Goal: Check status: Check status

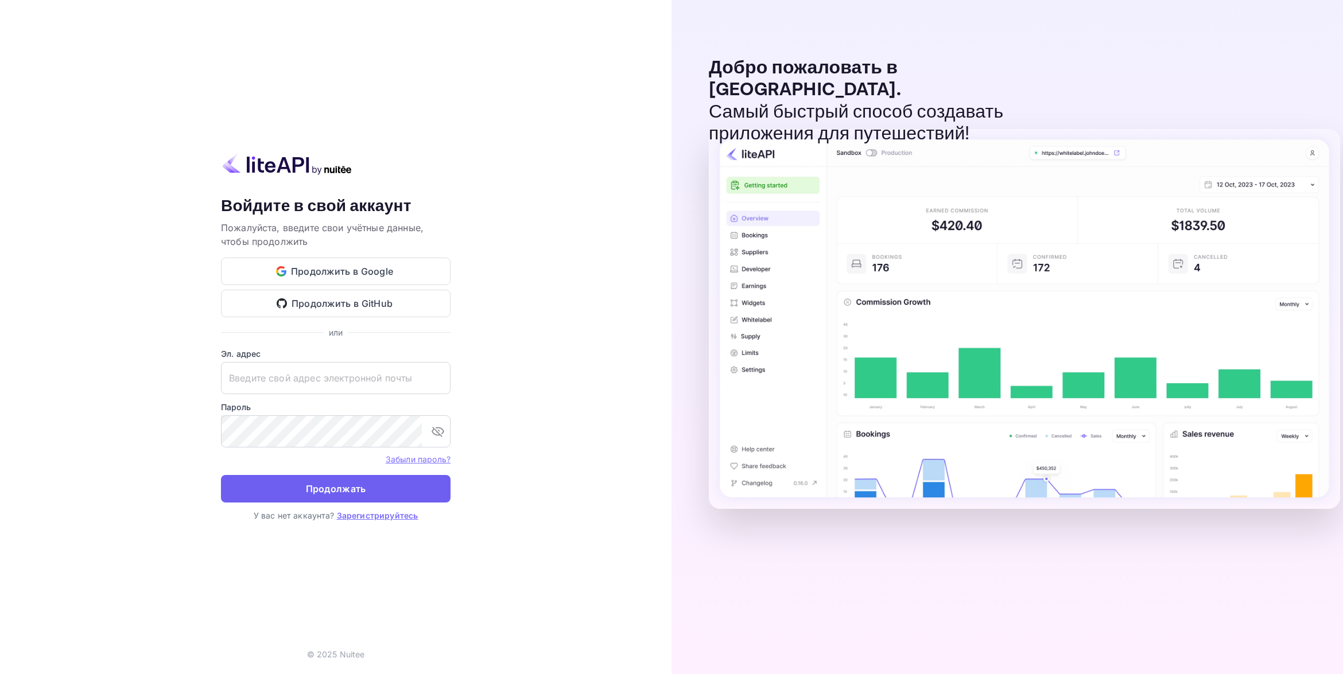
type input "[EMAIL_ADDRESS][DOMAIN_NAME]"
drag, startPoint x: 321, startPoint y: 485, endPoint x: 357, endPoint y: 485, distance: 36.1
click at [322, 485] on button "Продолжать" at bounding box center [336, 489] width 230 height 28
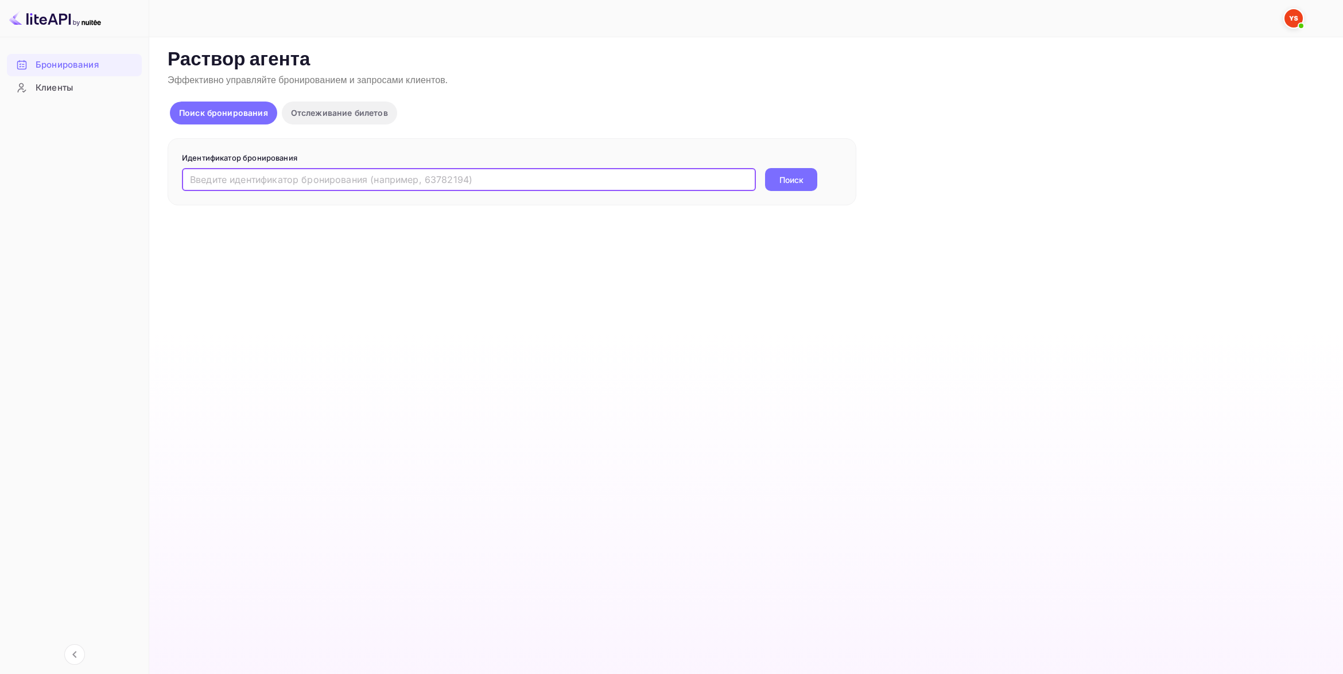
click at [278, 182] on input "text" at bounding box center [469, 179] width 574 height 23
paste input "9002206"
type input "9002206"
click at [779, 180] on button "Поиск" at bounding box center [791, 179] width 52 height 23
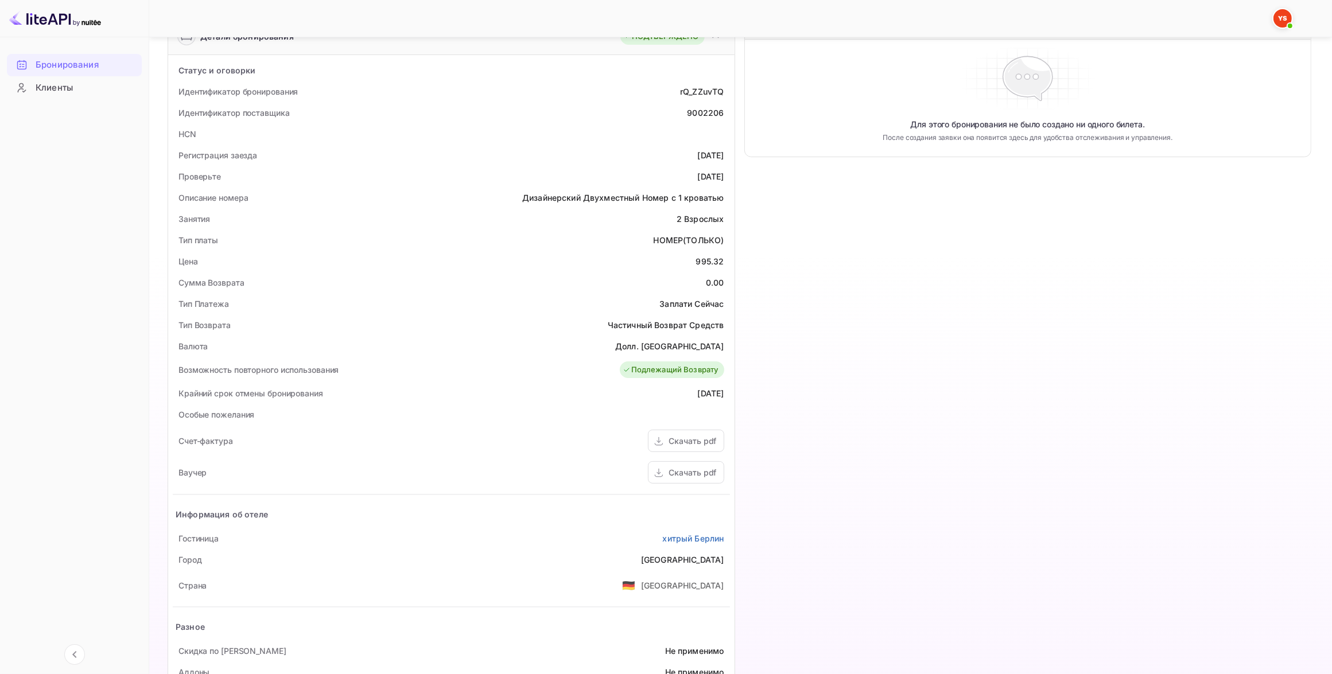
scroll to position [179, 0]
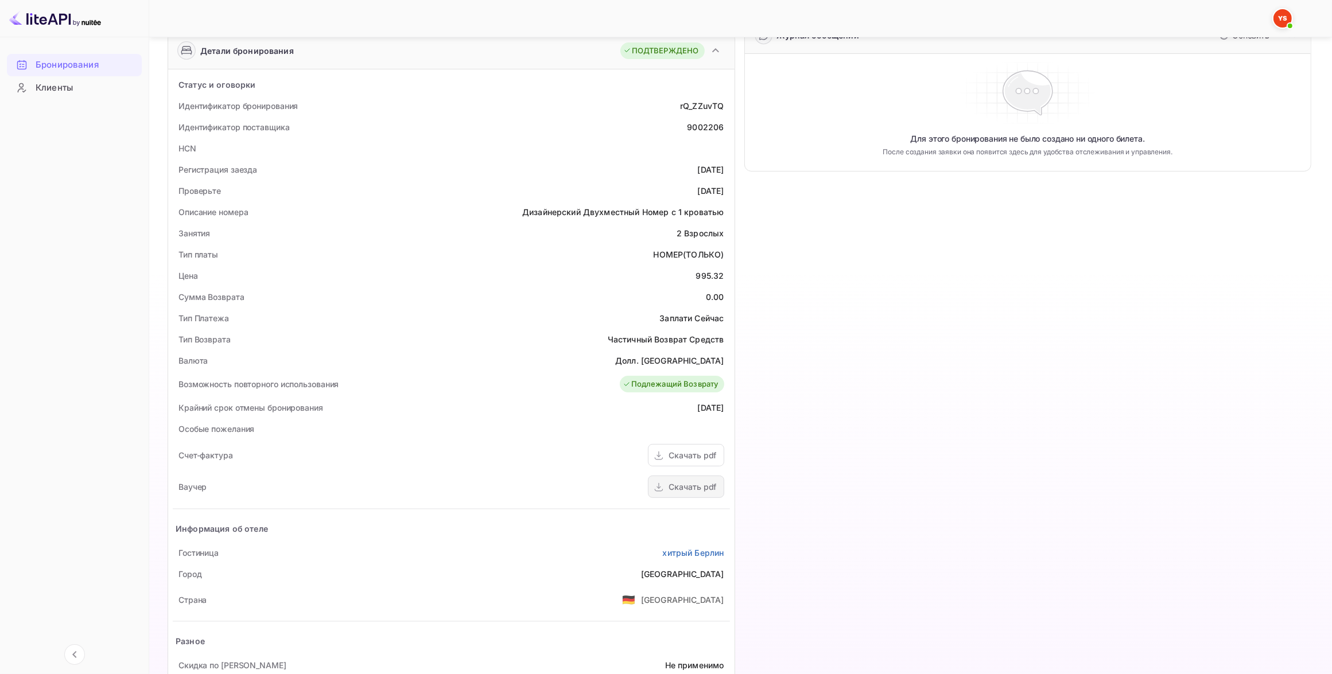
click at [689, 491] on div "Скачать pdf" at bounding box center [693, 487] width 48 height 12
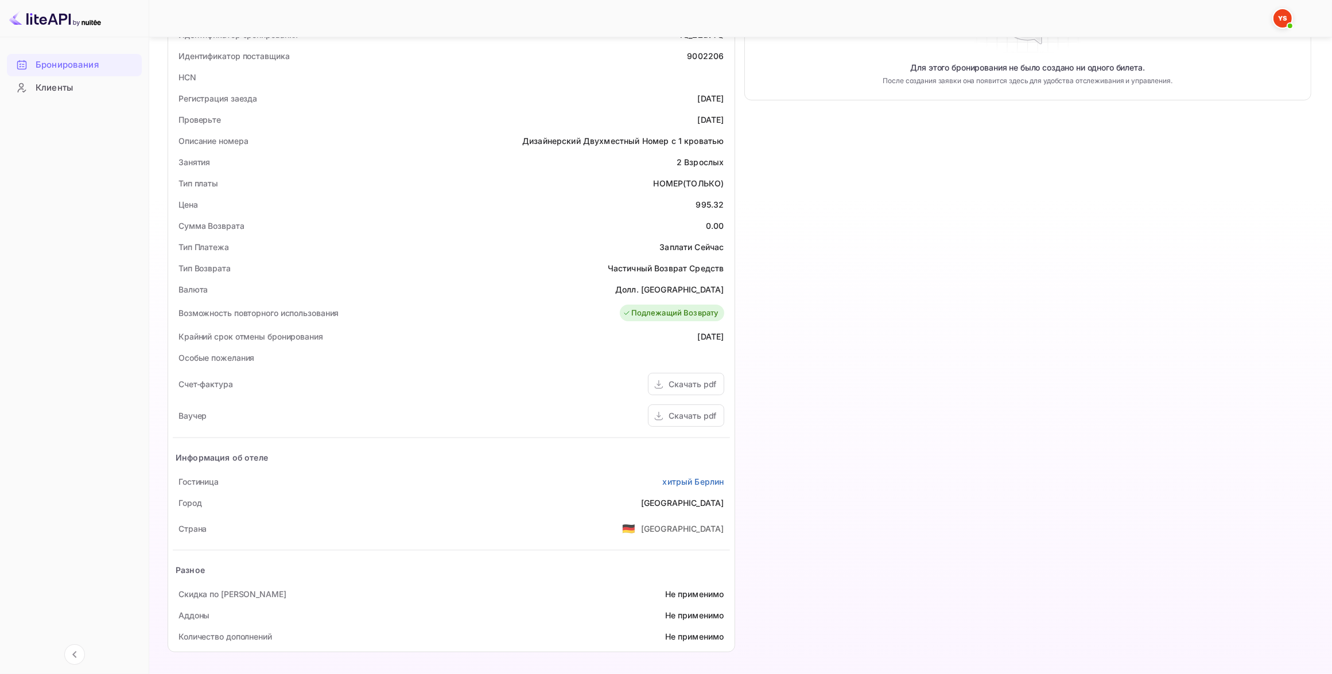
click at [1188, 13] on div at bounding box center [723, 18] width 1098 height 14
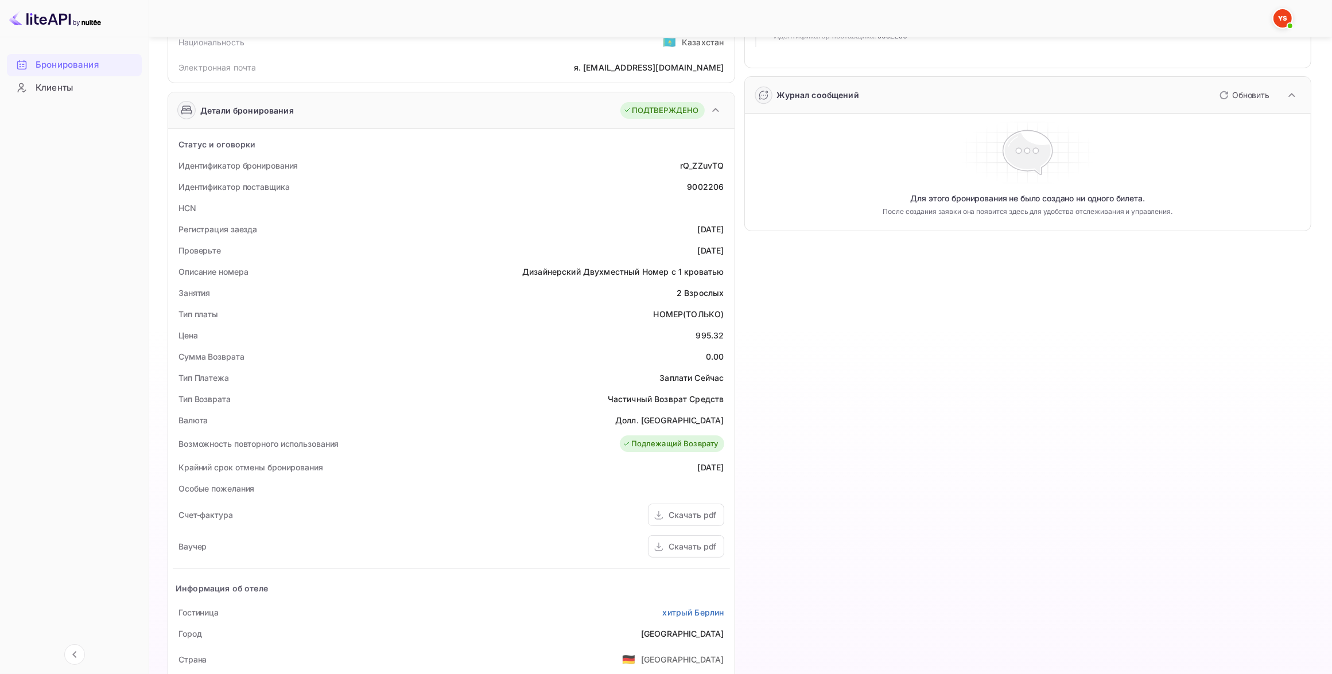
scroll to position [0, 0]
